Goal: Navigation & Orientation: Find specific page/section

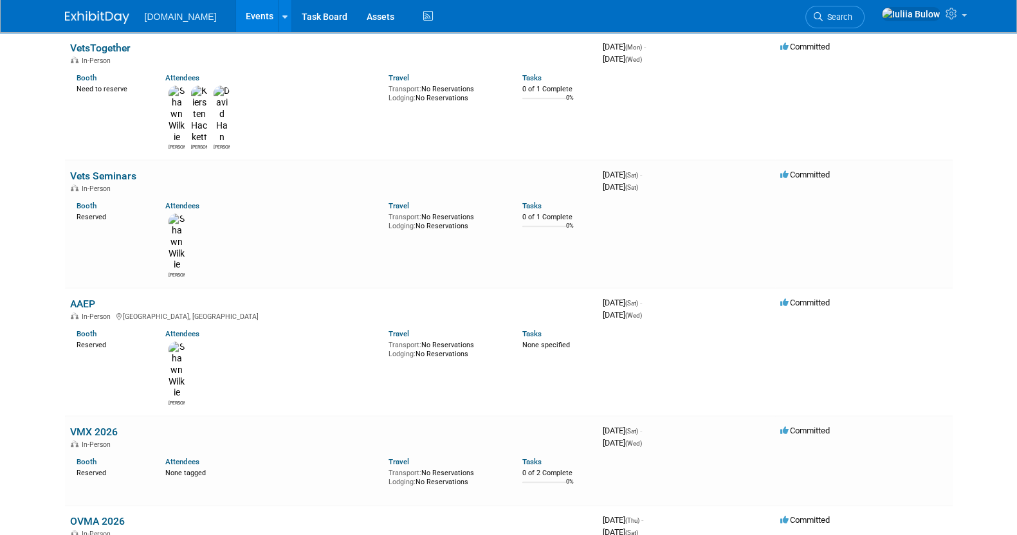
scroll to position [596, 0]
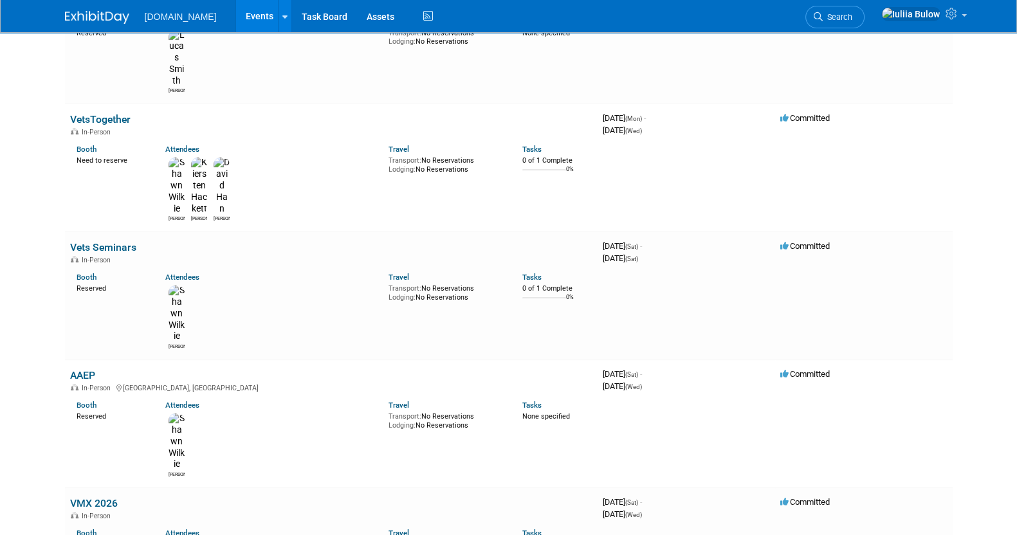
scroll to position [674, 0]
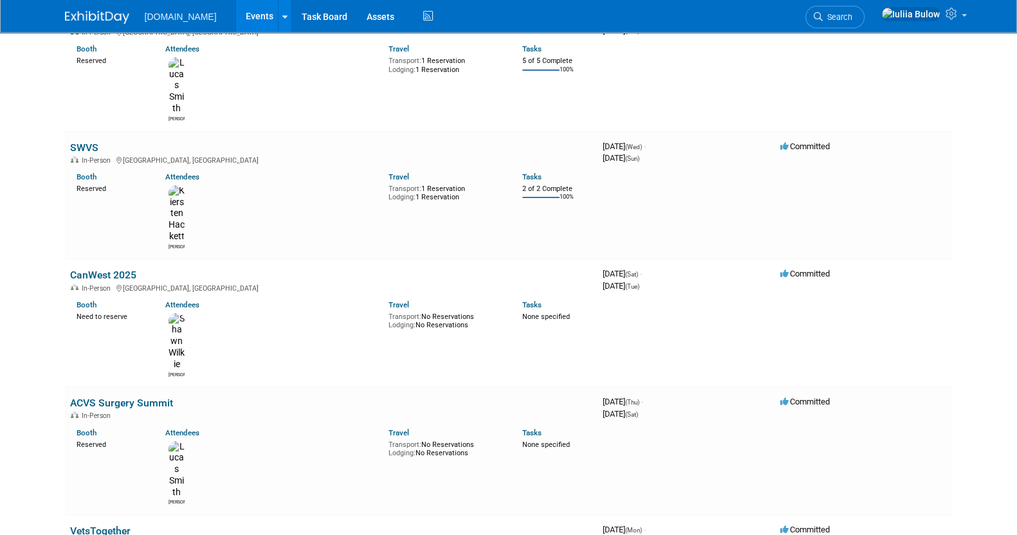
scroll to position [236, 0]
